Goal: Task Accomplishment & Management: Complete application form

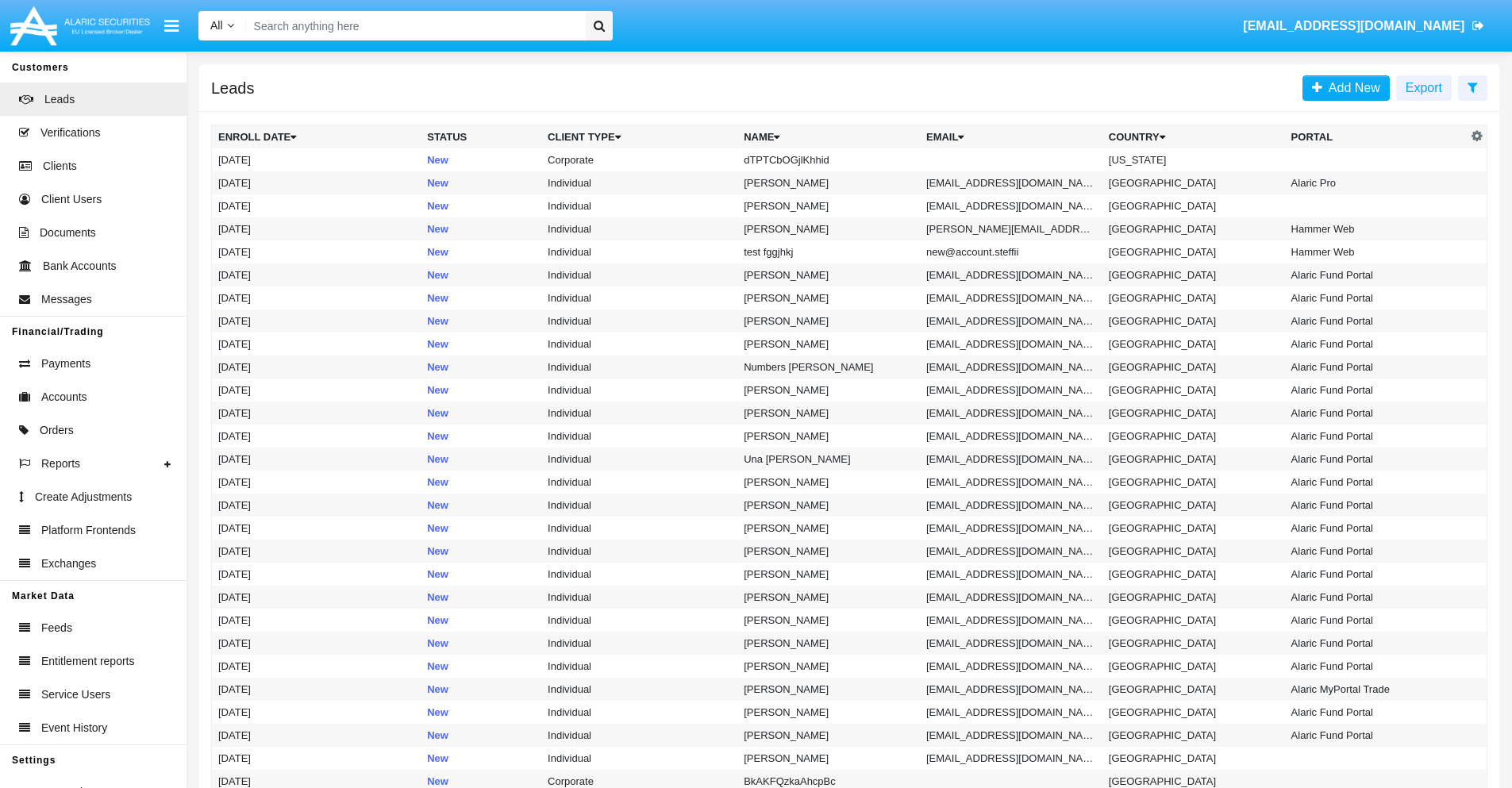
click at [1473, 86] on icon at bounding box center [1473, 87] width 10 height 13
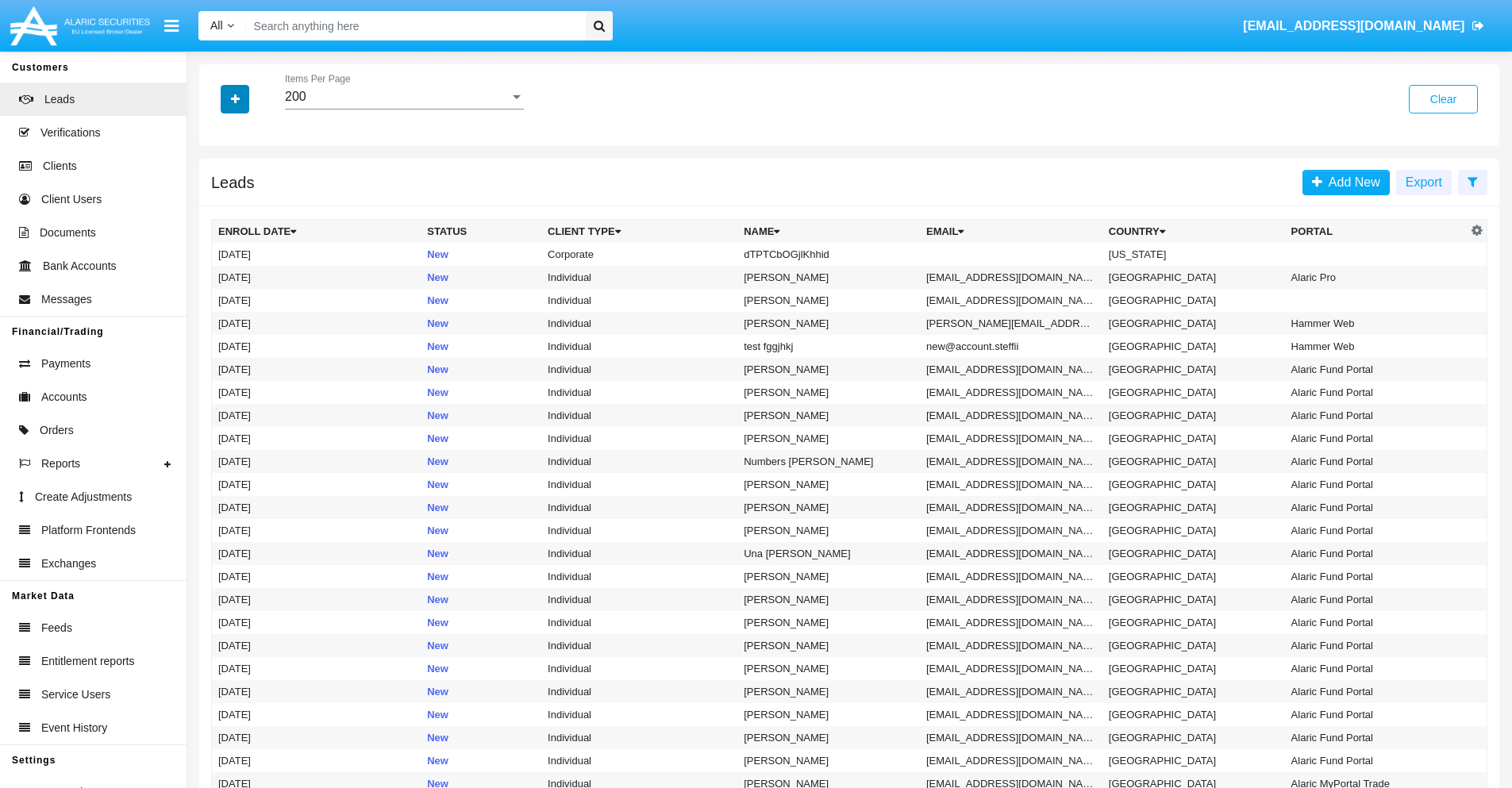
click at [235, 98] on icon "button" at bounding box center [235, 99] width 9 height 11
click at [248, 178] on span "Name" at bounding box center [248, 178] width 34 height 19
click at [218, 184] on input "Name" at bounding box center [217, 184] width 1 height 1
checkbox input "true"
click at [235, 98] on icon "button" at bounding box center [235, 99] width 9 height 11
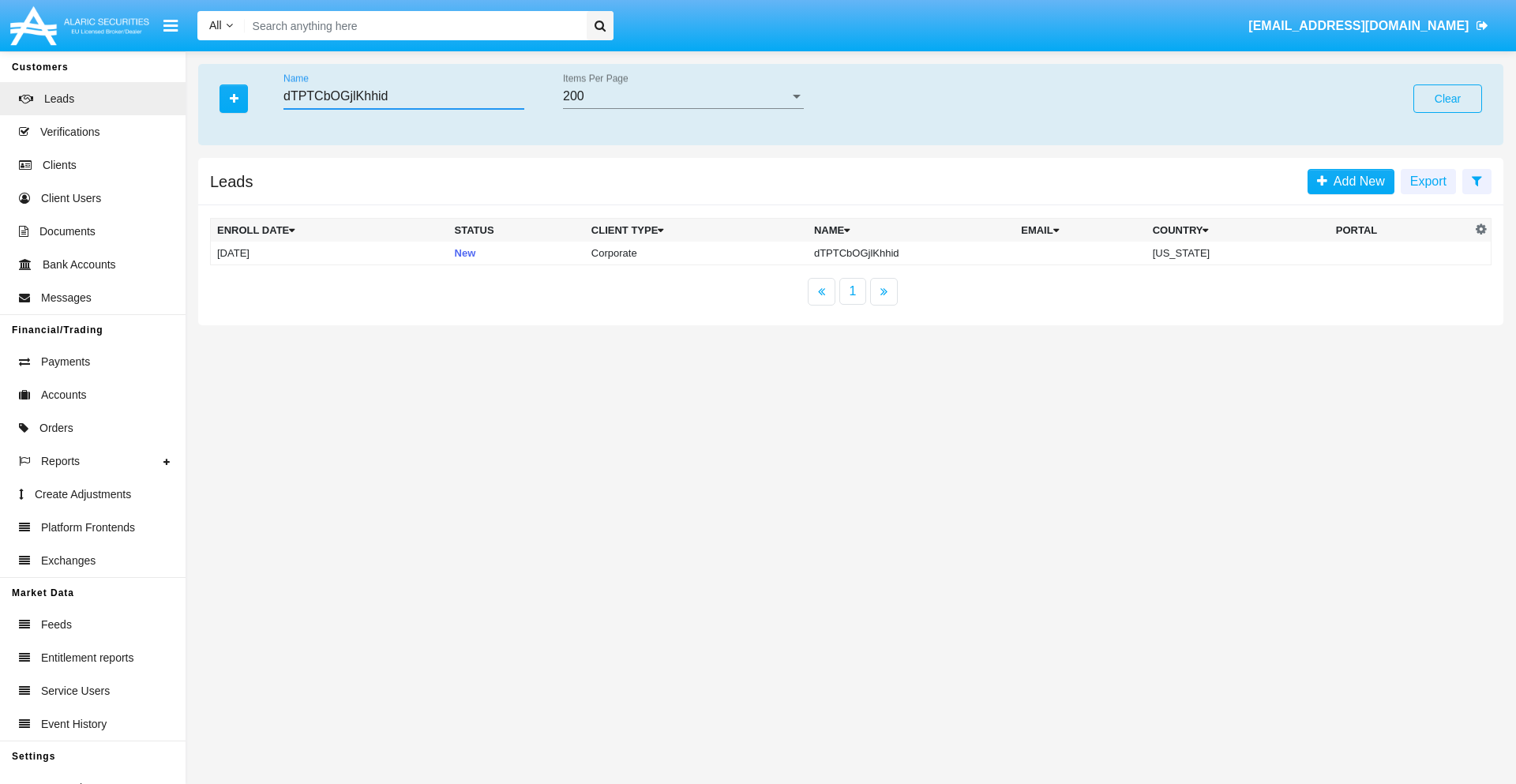
type input "dTPTCbOGjlKhhid"
click at [911, 253] on td "dTPTCbOGjlKhhid" at bounding box center [910, 253] width 207 height 24
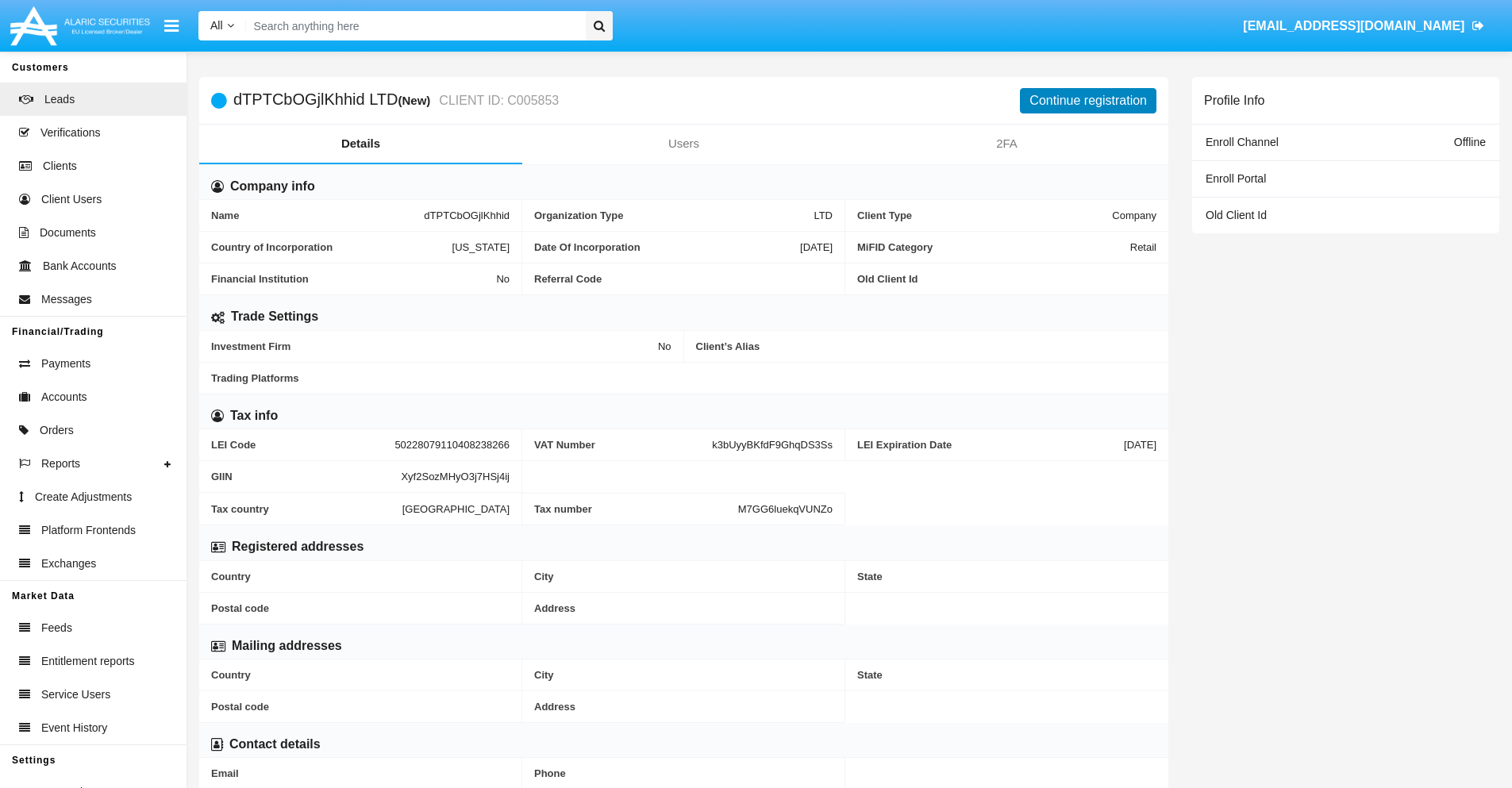
click at [1088, 100] on button "Continue registration" at bounding box center [1089, 101] width 137 height 26
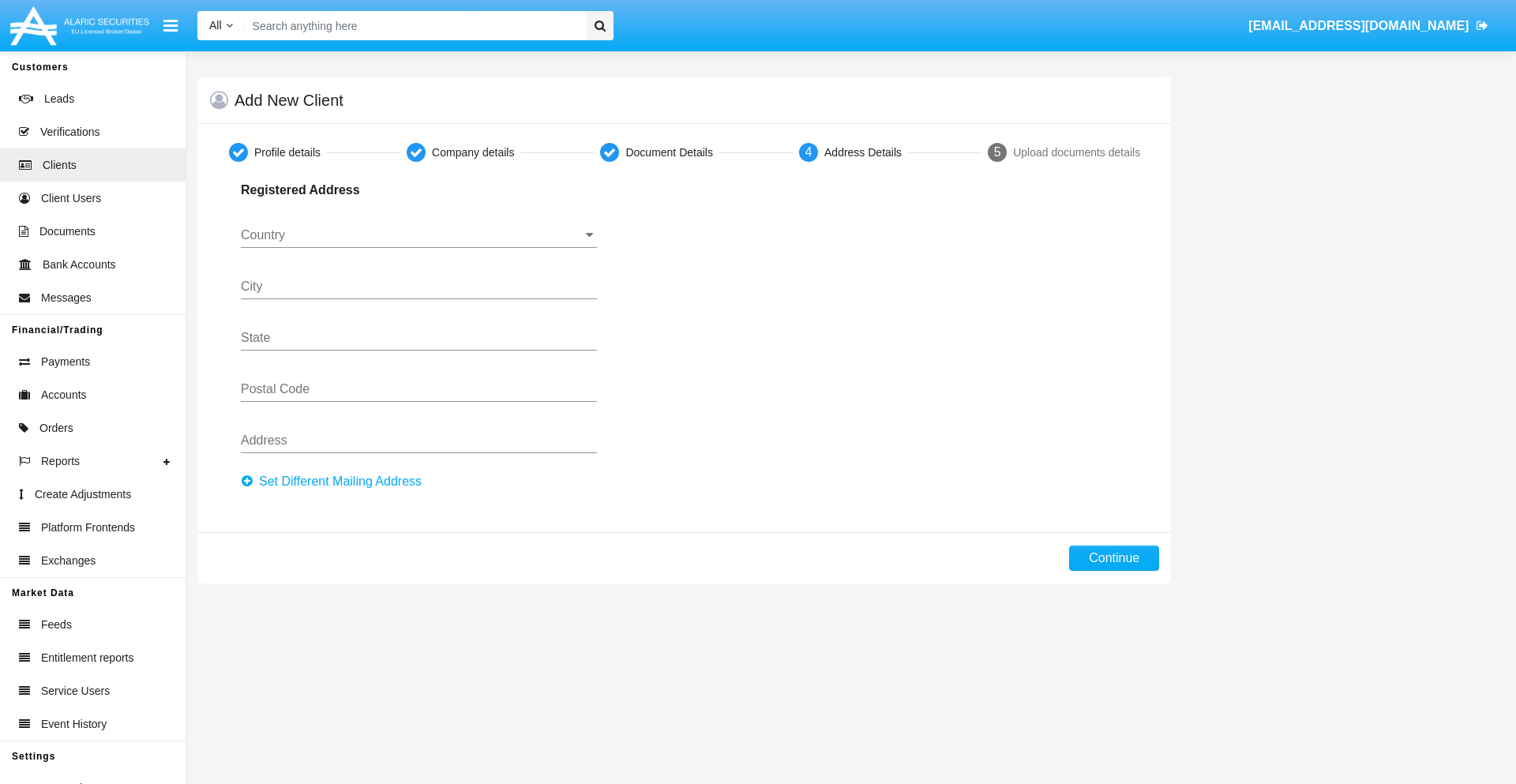
click at [335, 481] on button "Set Different Mailing Address" at bounding box center [336, 481] width 191 height 26
click at [419, 236] on input "Country" at bounding box center [419, 235] width 356 height 14
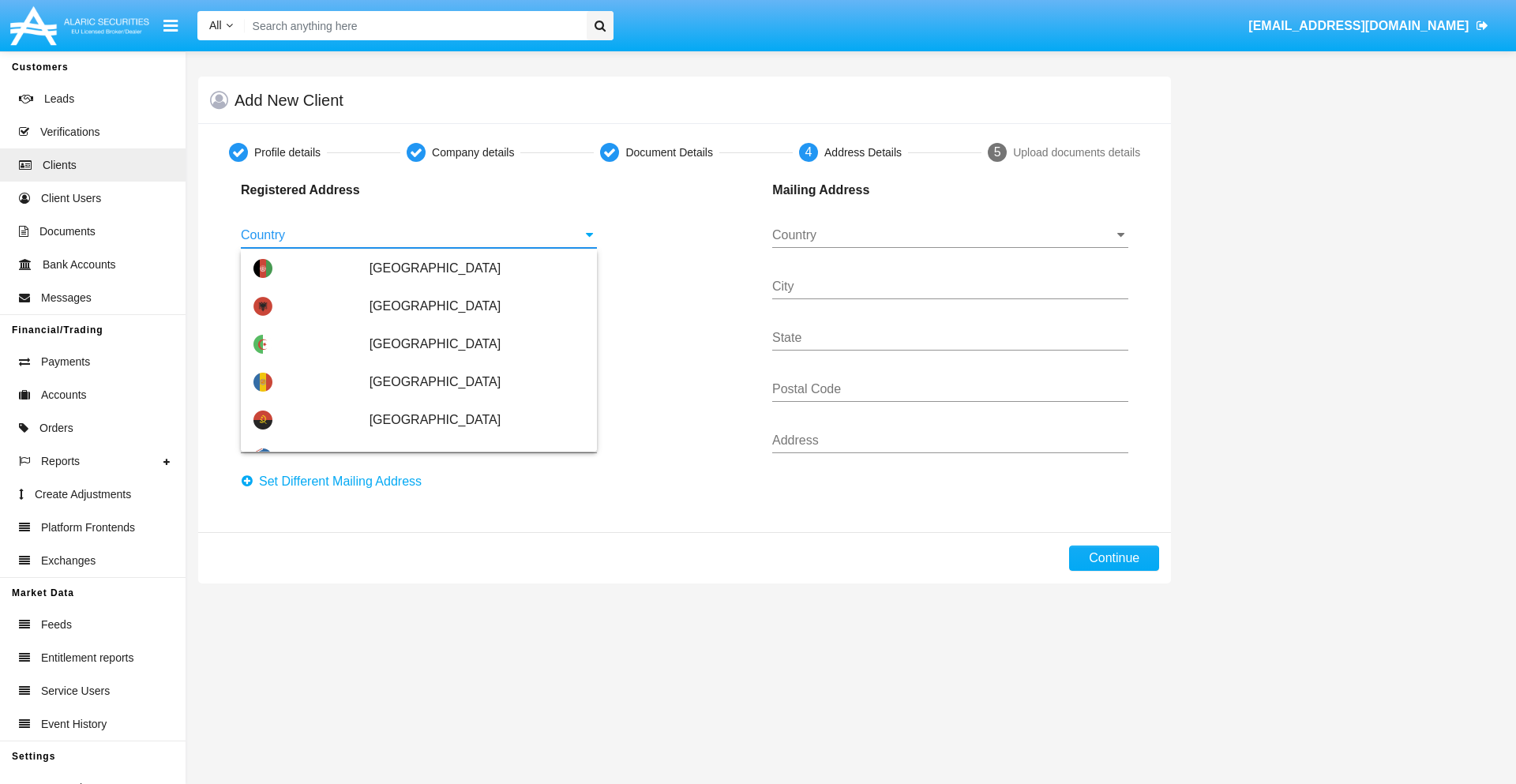
scroll to position [935, 0]
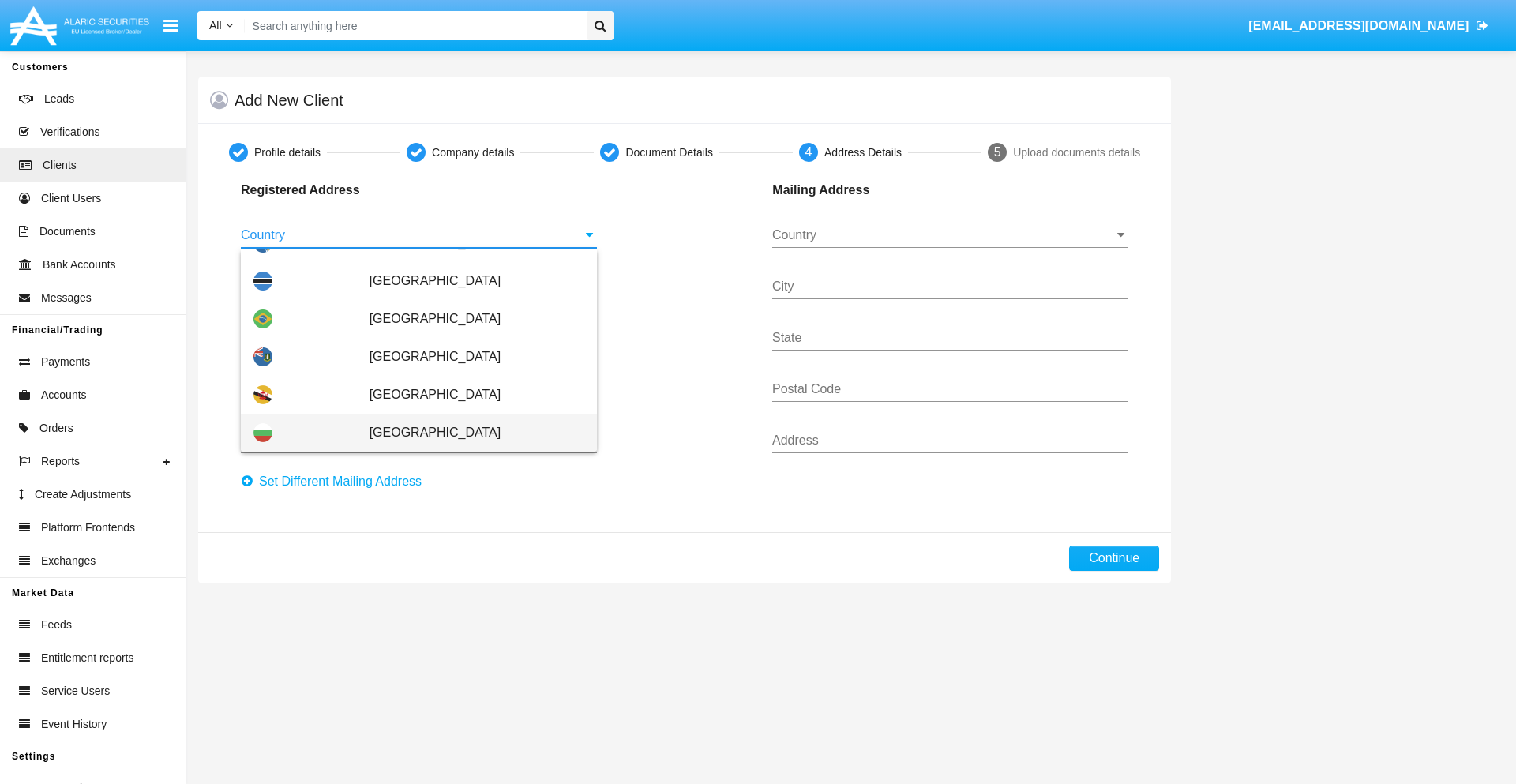
click at [468, 433] on span "Bulgaria" at bounding box center [476, 432] width 214 height 38
type input "Bulgaria"
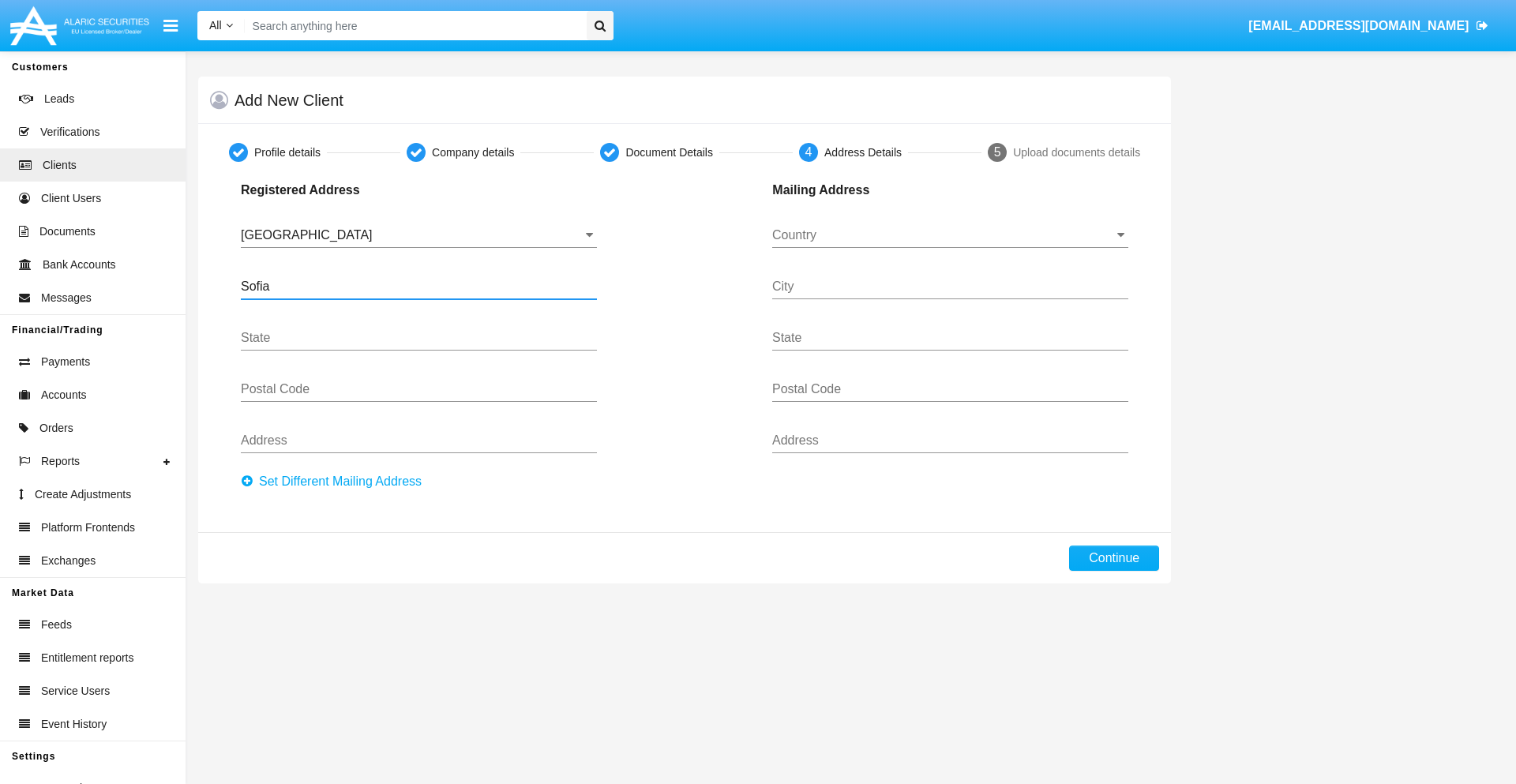
type input "Sofia"
type input "1000"
type input "Vasil Levski"
click at [949, 236] on input "Country" at bounding box center [950, 235] width 356 height 14
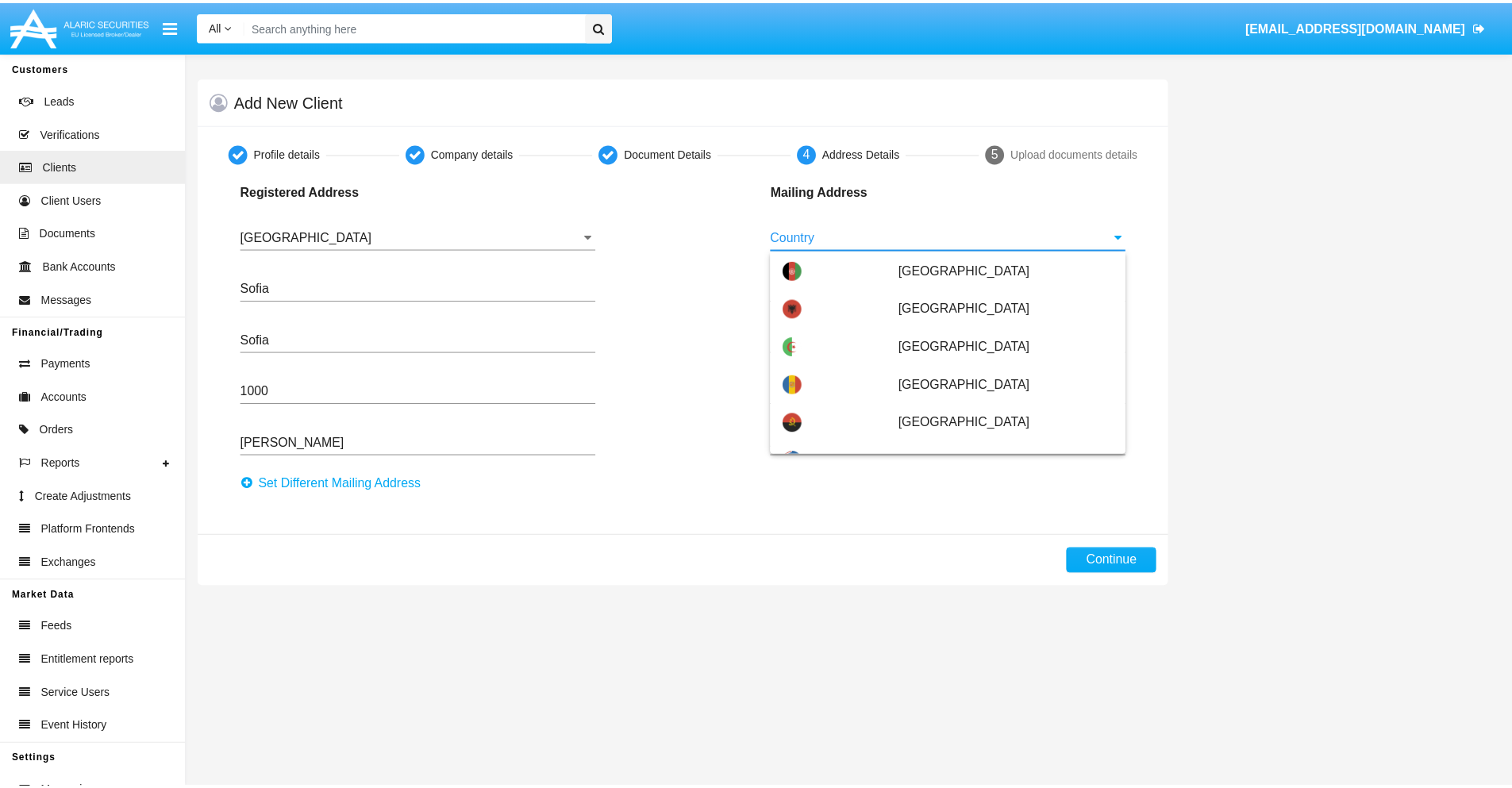
scroll to position [102, 0]
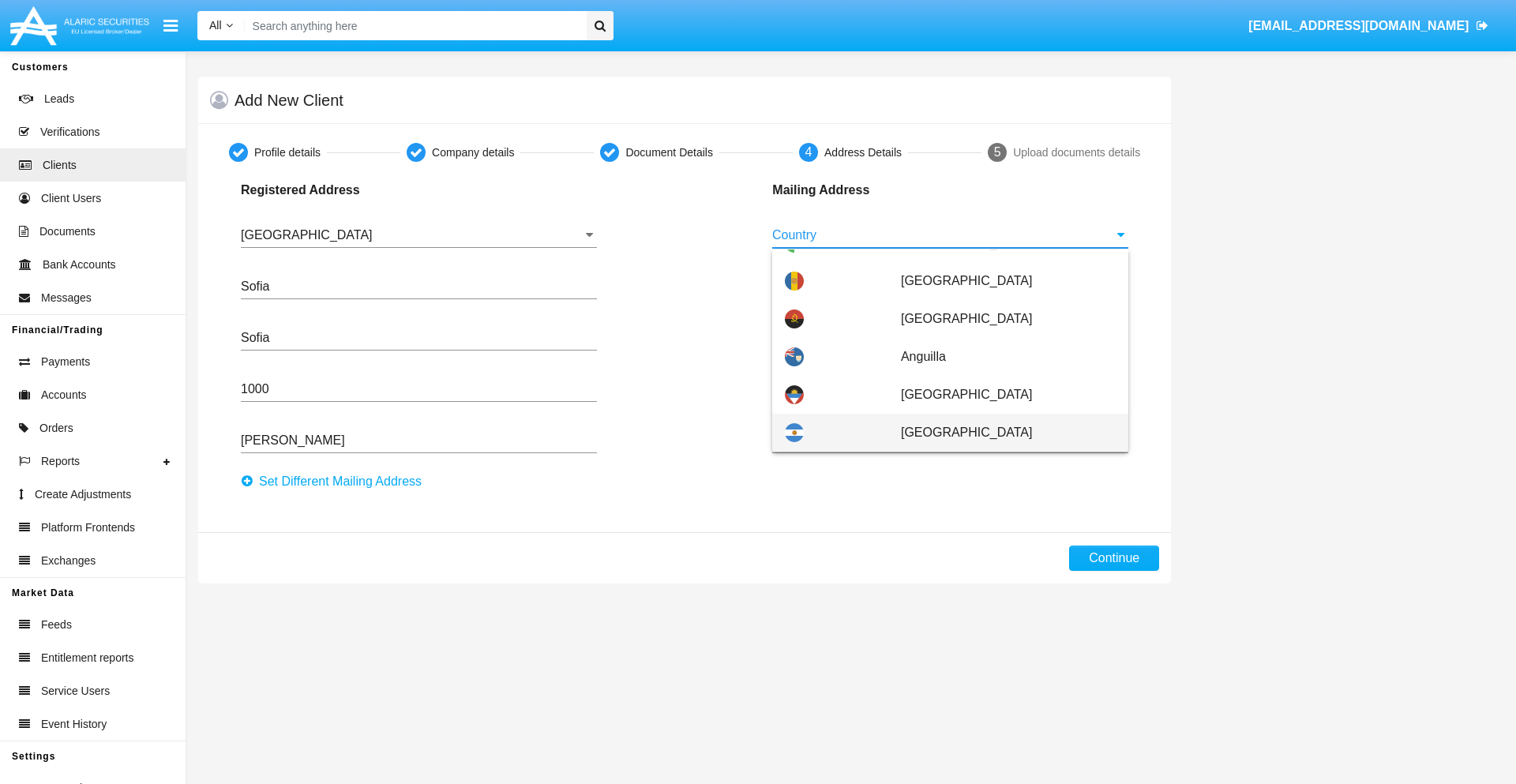
click at [1000, 433] on span "Argentina" at bounding box center [1008, 432] width 214 height 38
type input "Argentina"
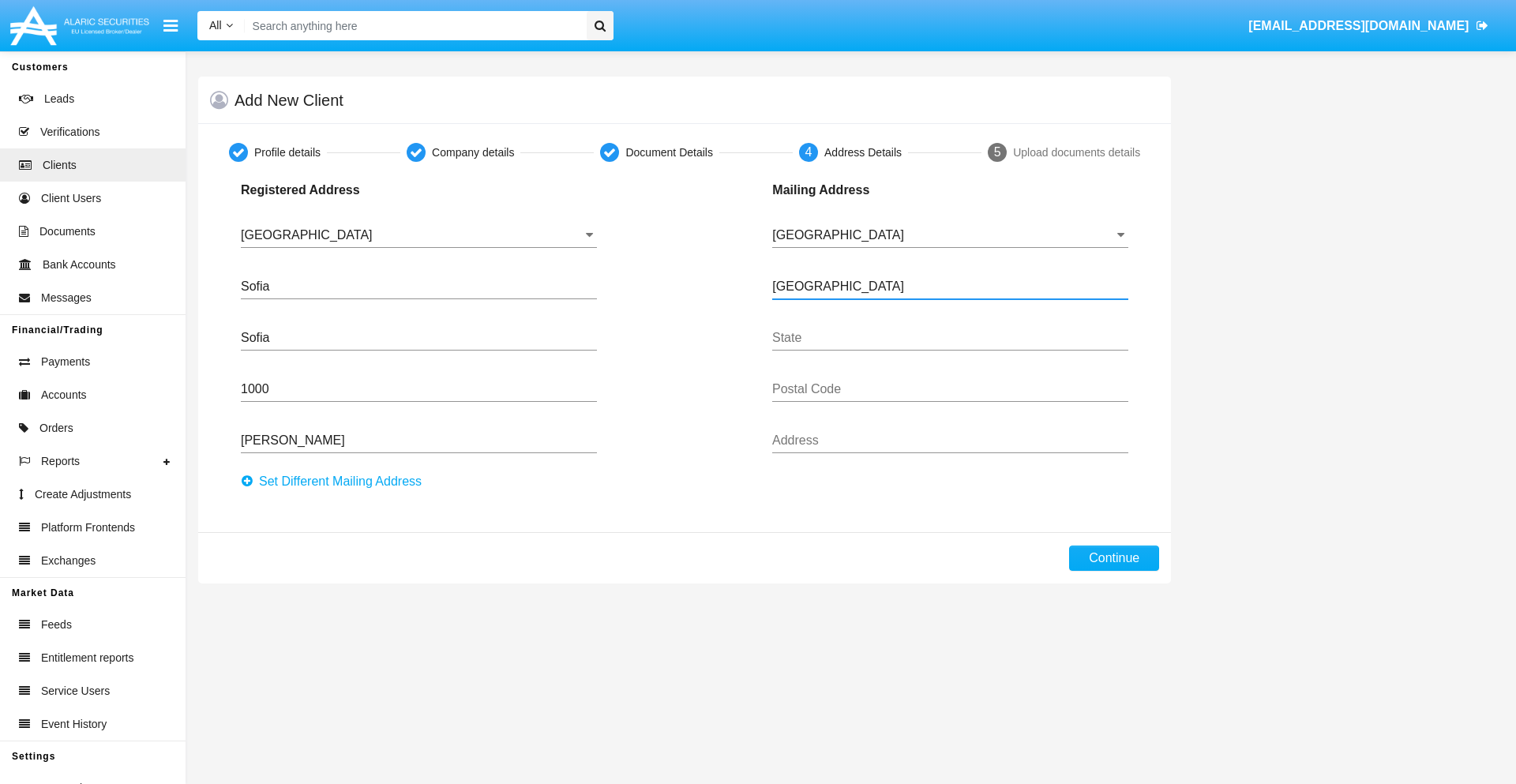
type input "Buenos Aires"
type input "7777"
type input "Test Mail Address"
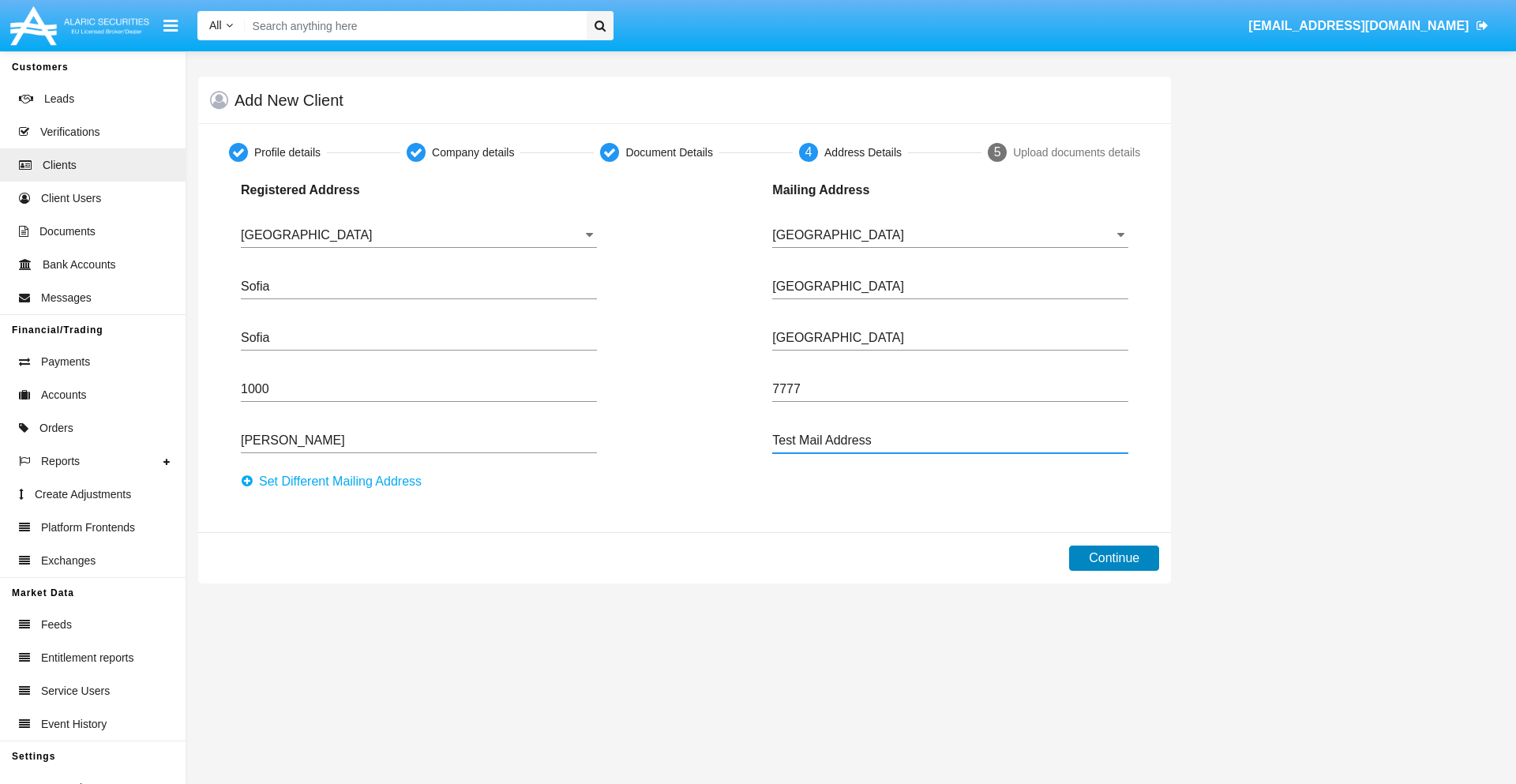
click at [1114, 558] on button "Continue" at bounding box center [1114, 558] width 90 height 26
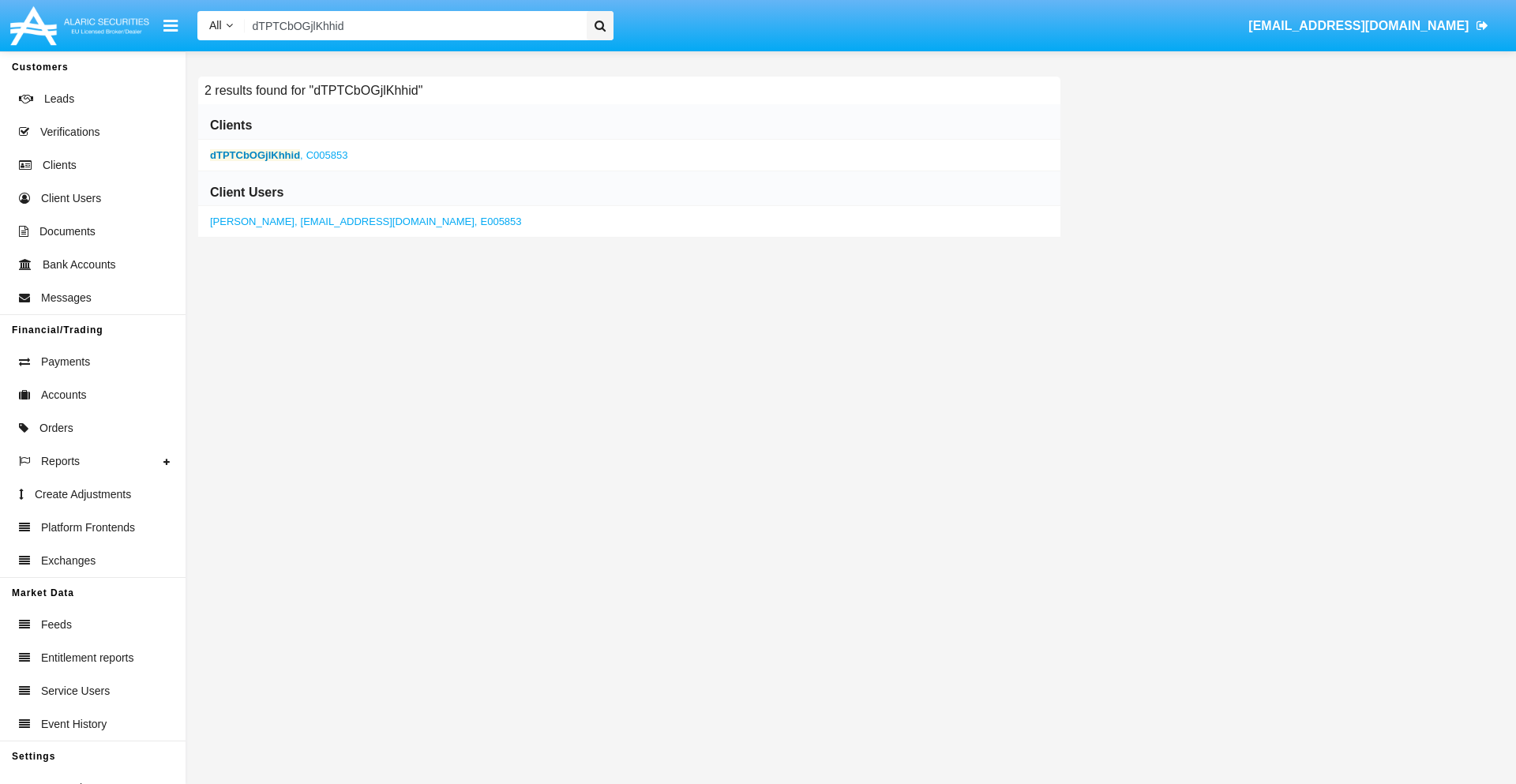
type input "dTPTCbOGjlKhhid"
click at [255, 155] on b "dTPTCbOGjlKhhid" at bounding box center [255, 155] width 90 height 12
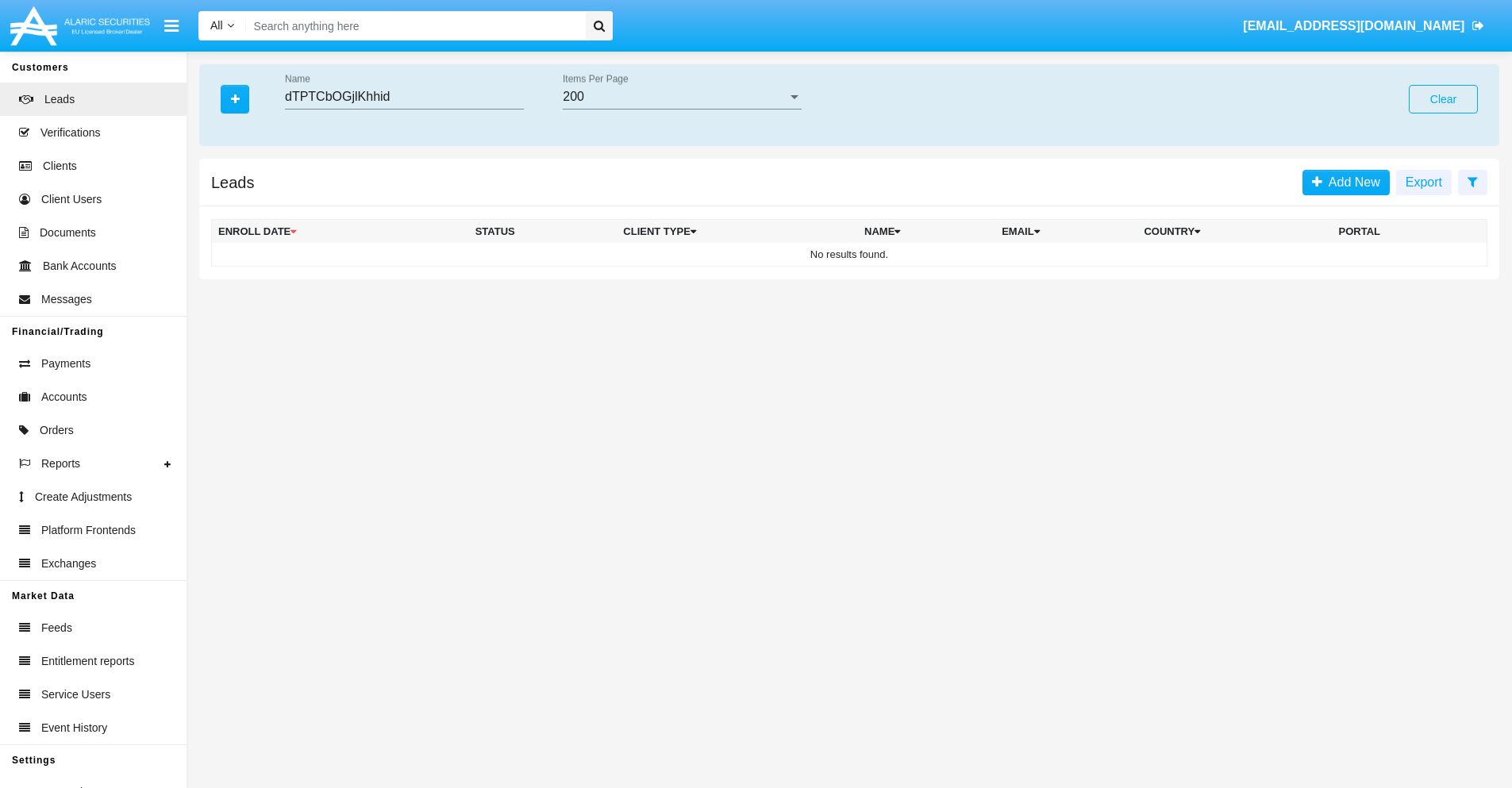
click at [1443, 99] on button "Clear" at bounding box center [1443, 98] width 69 height 28
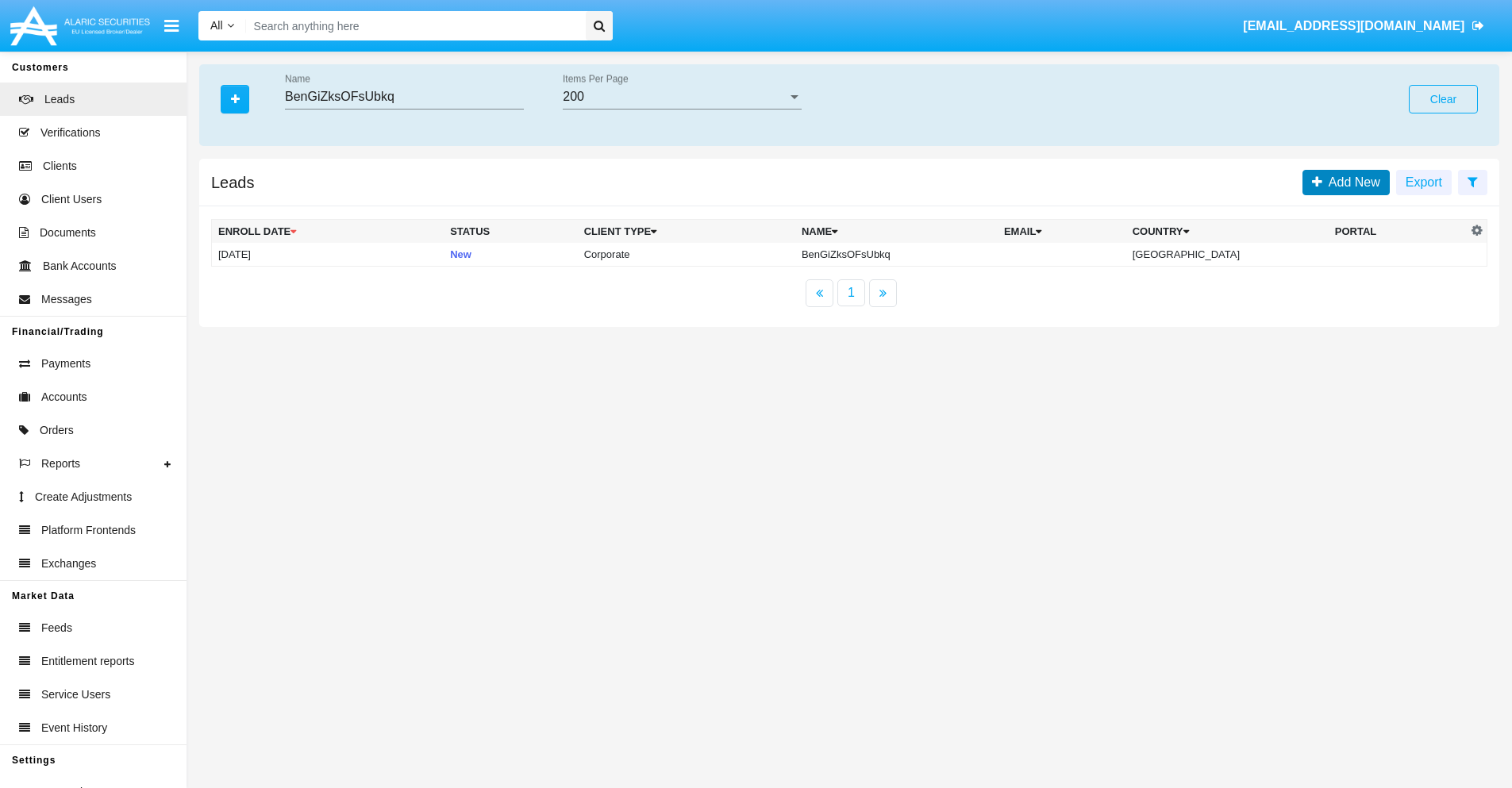
click at [1351, 182] on span "Add New" at bounding box center [1351, 182] width 58 height 14
